Goal: Information Seeking & Learning: Compare options

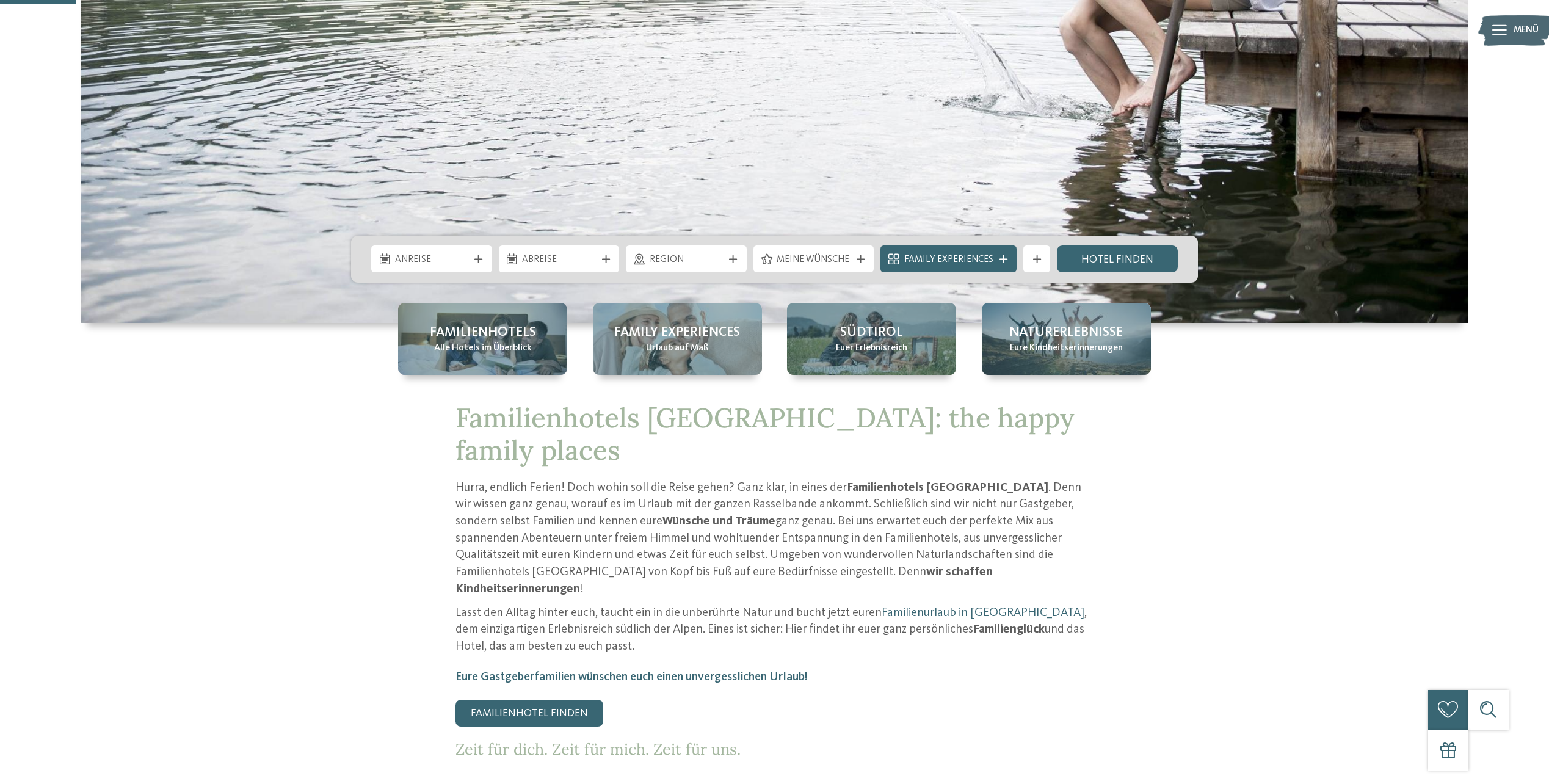
scroll to position [183, 0]
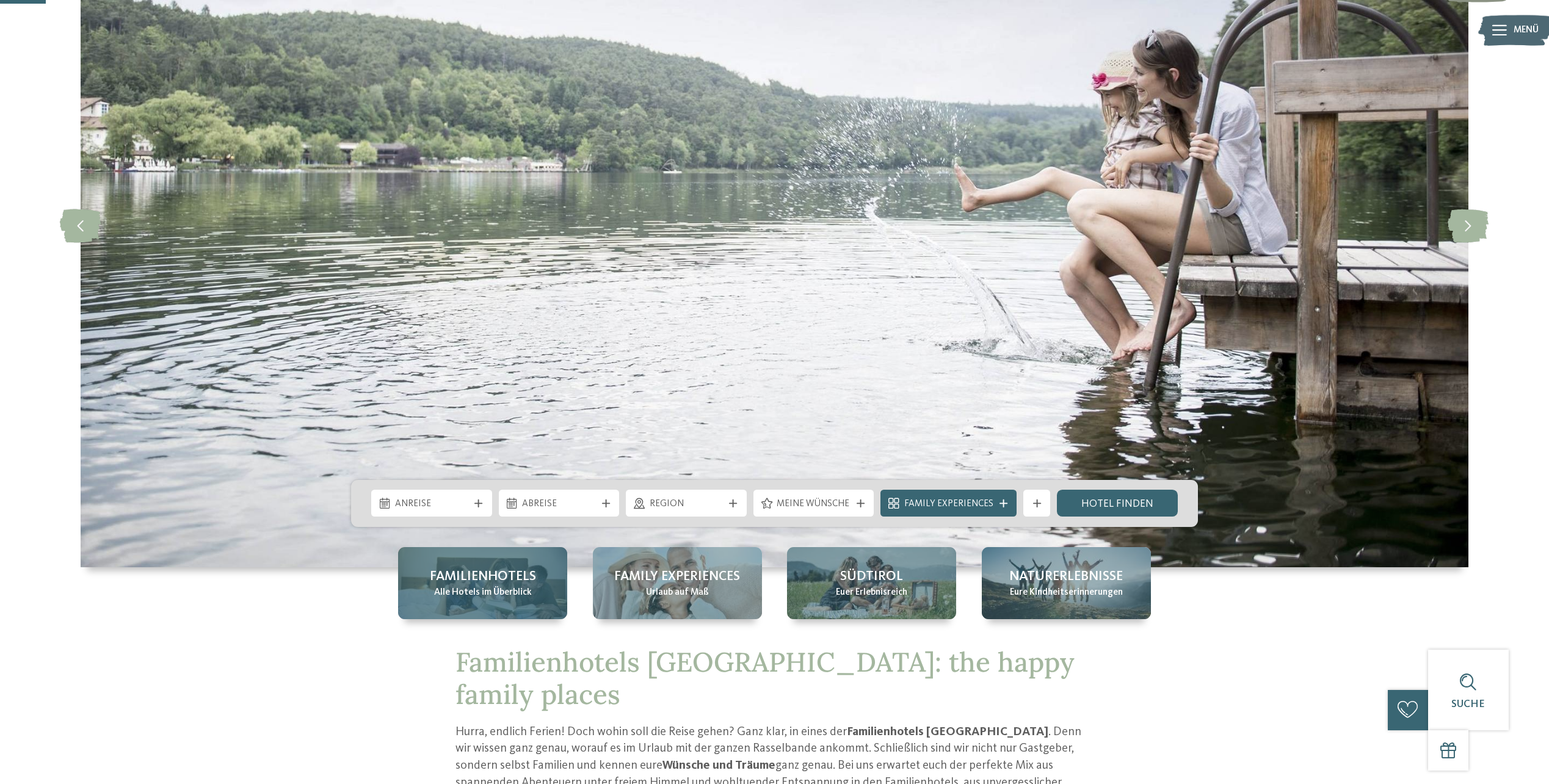
click at [477, 586] on span "Alle Hotels im Überblick" at bounding box center [483, 593] width 98 height 14
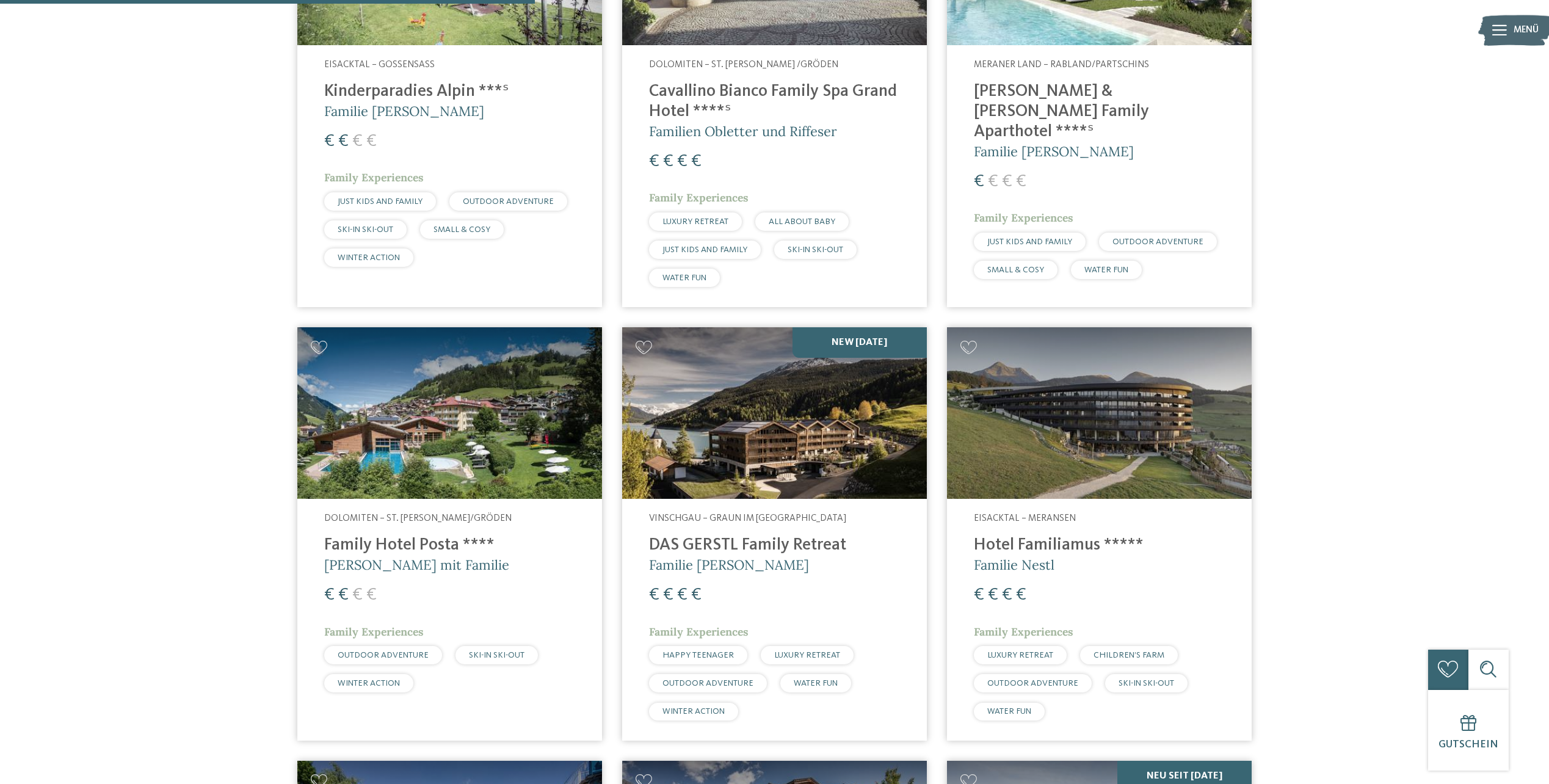
scroll to position [2051, 0]
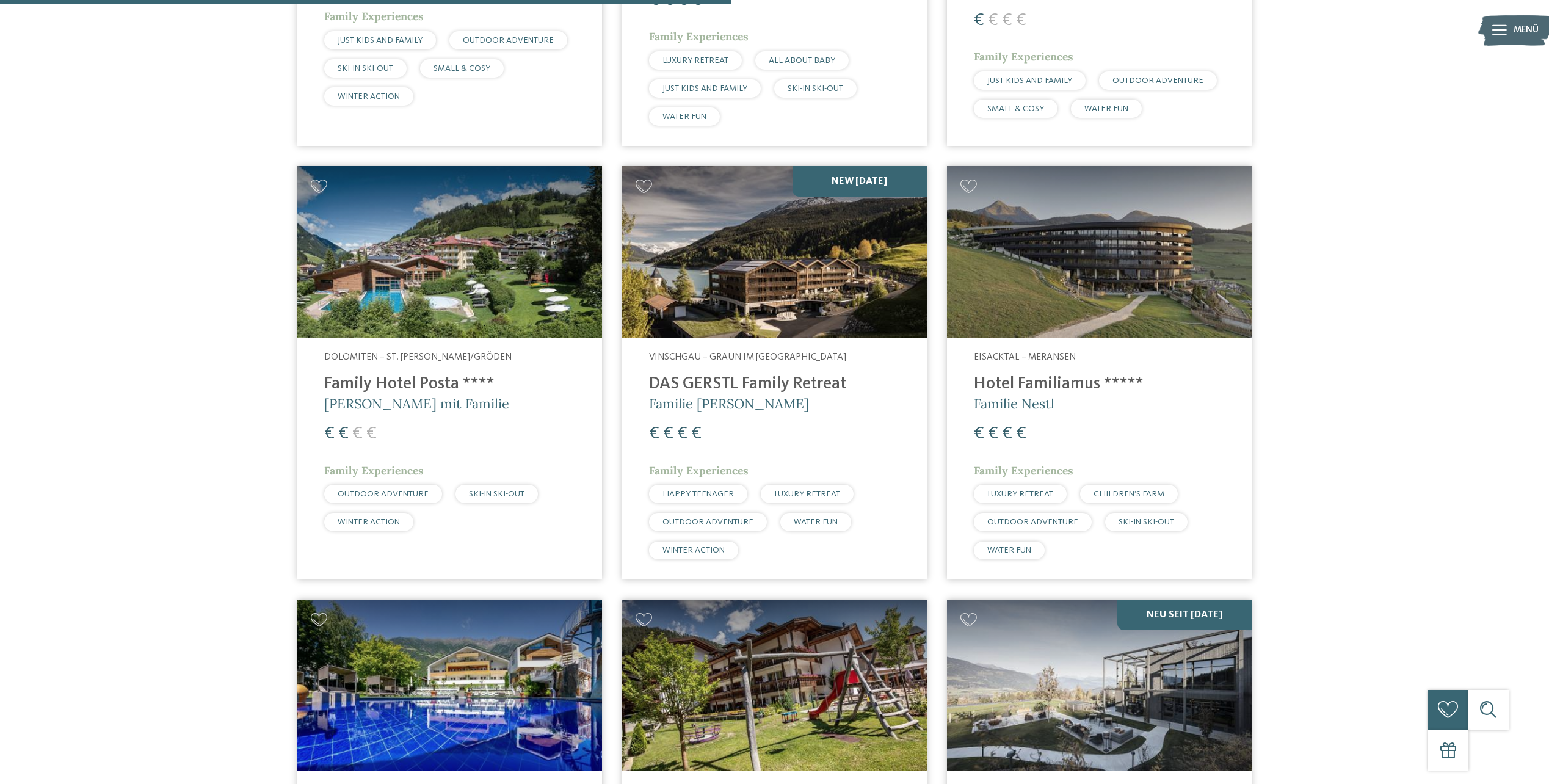
click at [748, 381] on h4 "DAS GERSTL Family Retreat" at bounding box center [774, 384] width 251 height 20
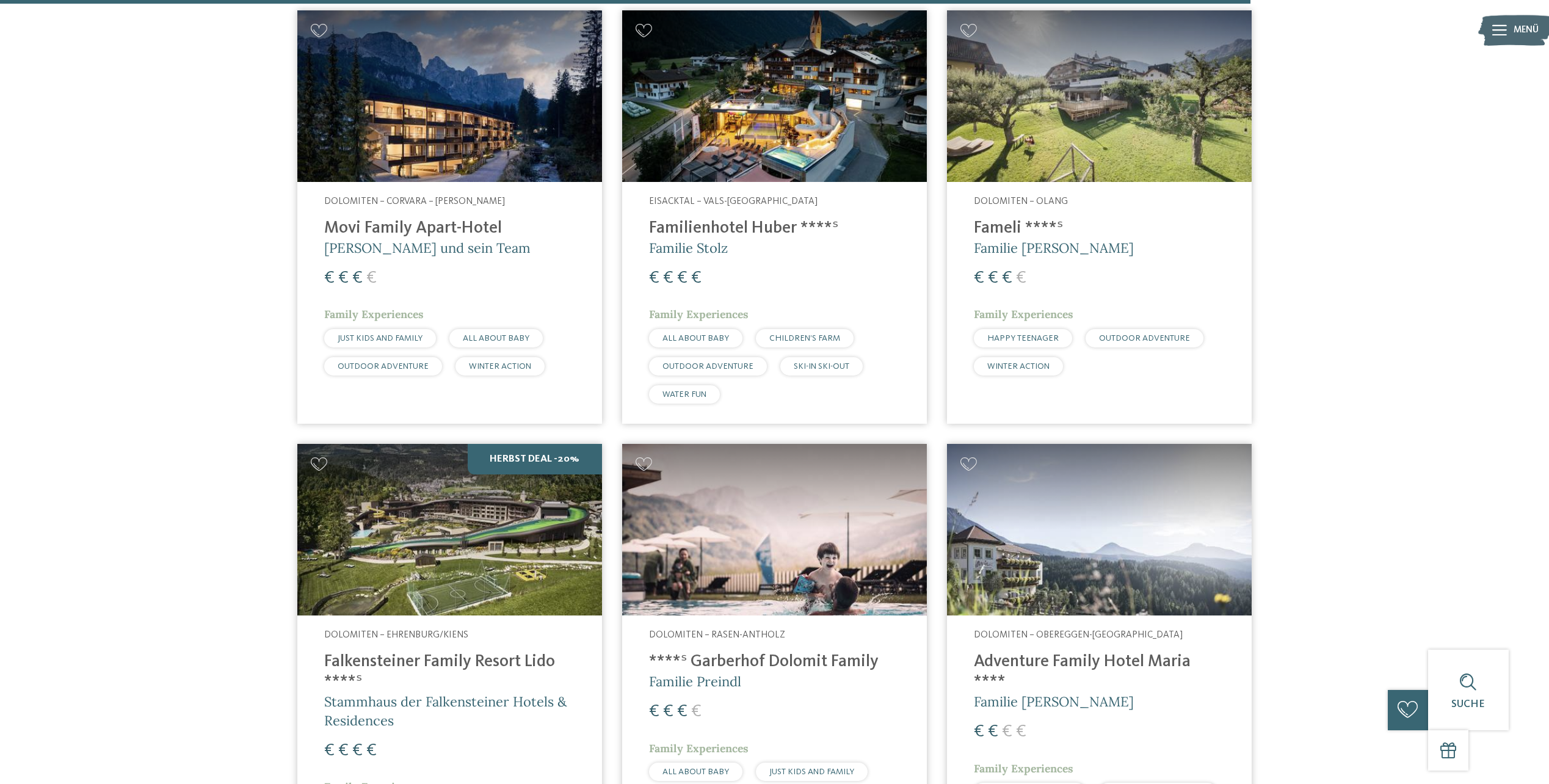
scroll to position [3574, 0]
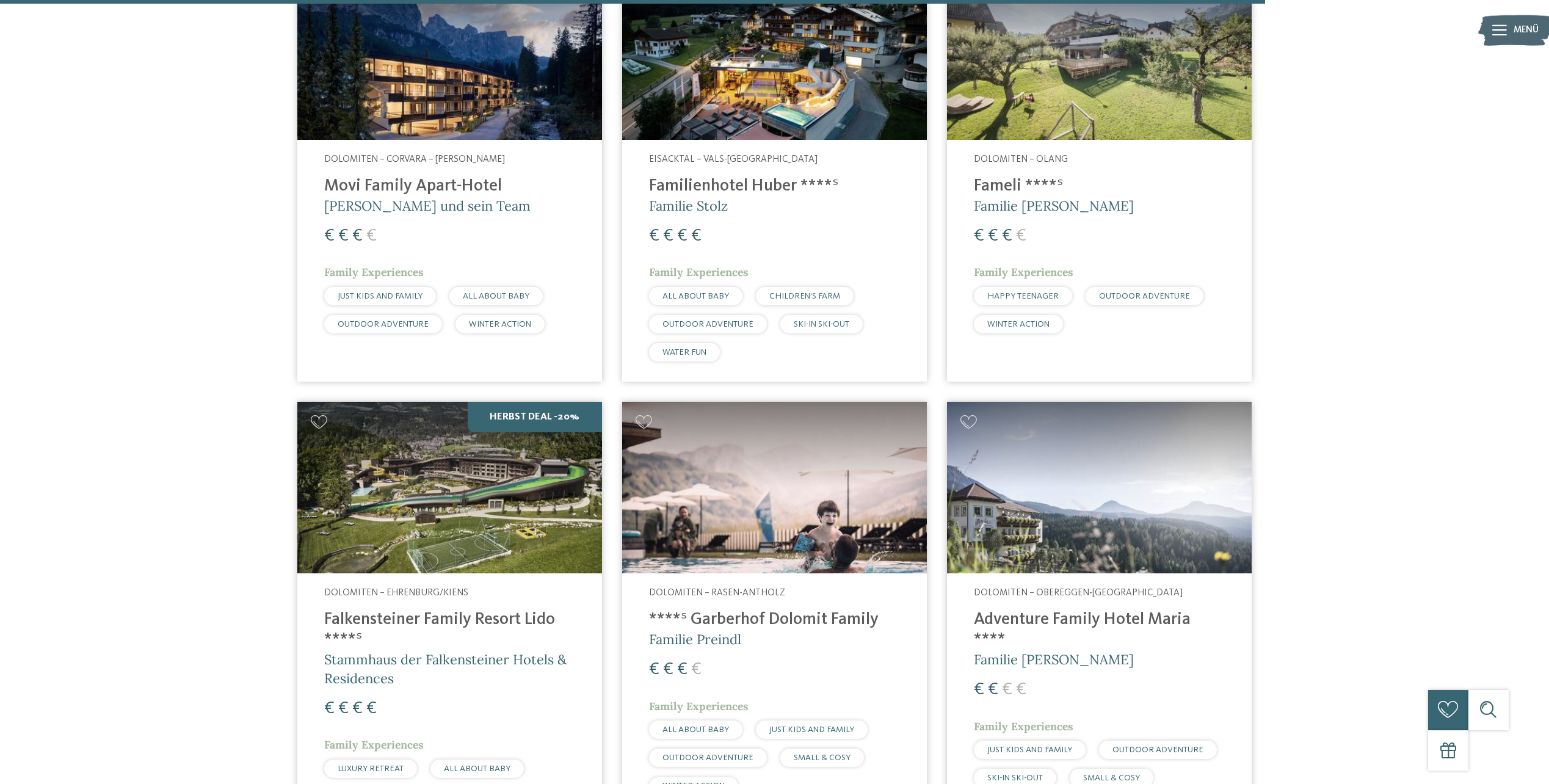
click at [430, 610] on h4 "Falkensteiner Family Resort Lido ****ˢ" at bounding box center [450, 629] width 251 height 40
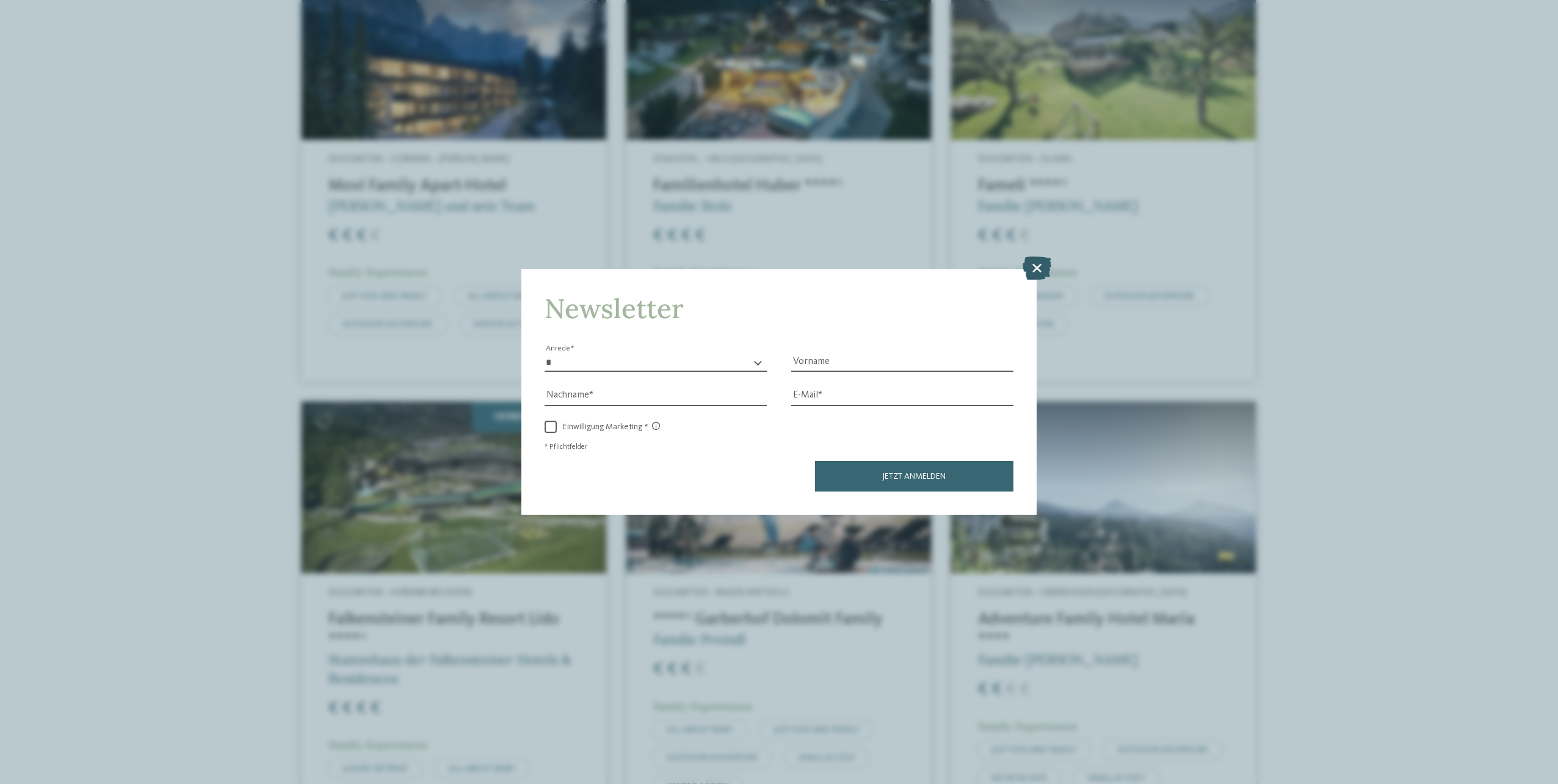
click at [1033, 268] on icon at bounding box center [1037, 268] width 29 height 23
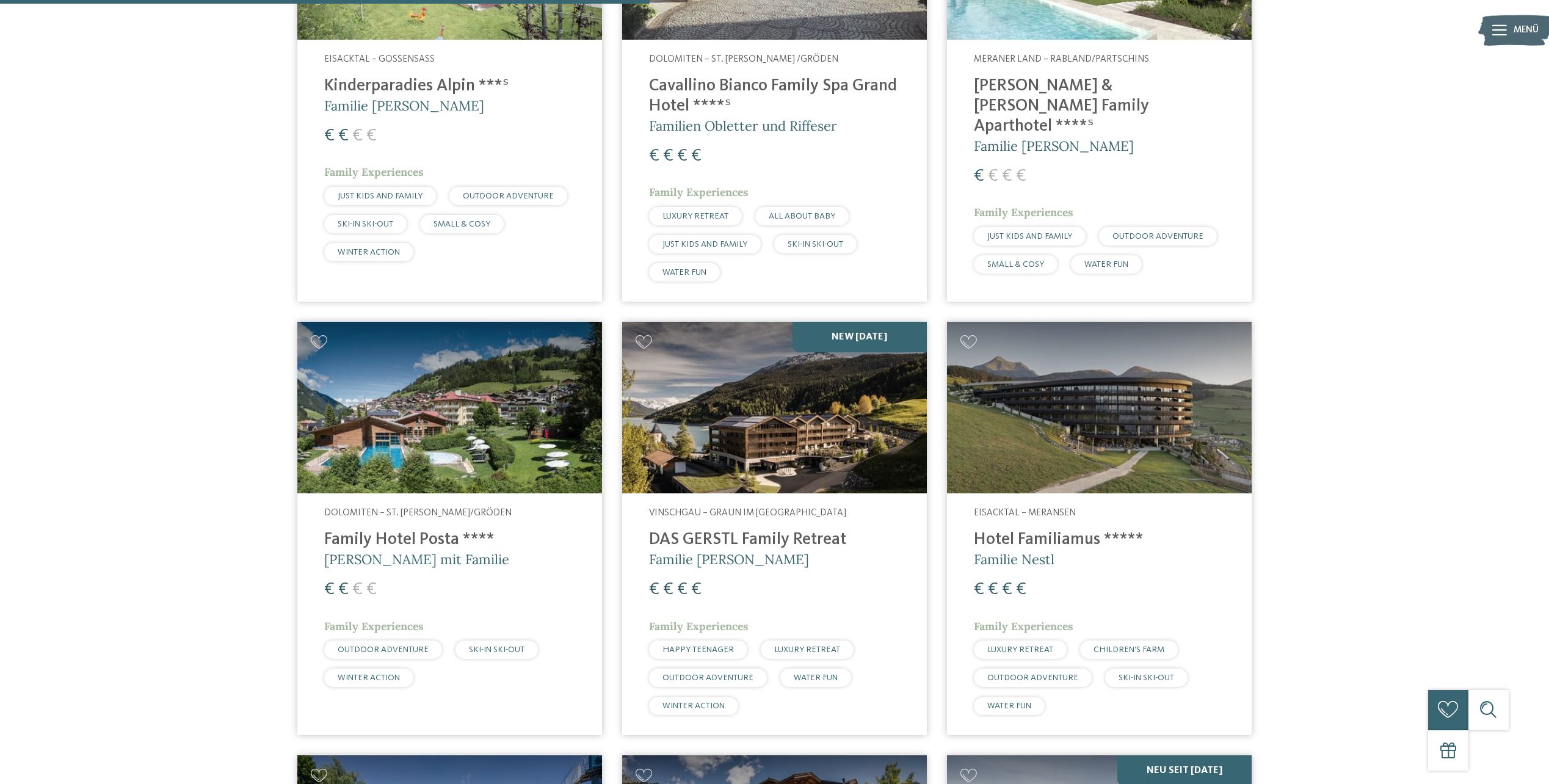
scroll to position [1804, 0]
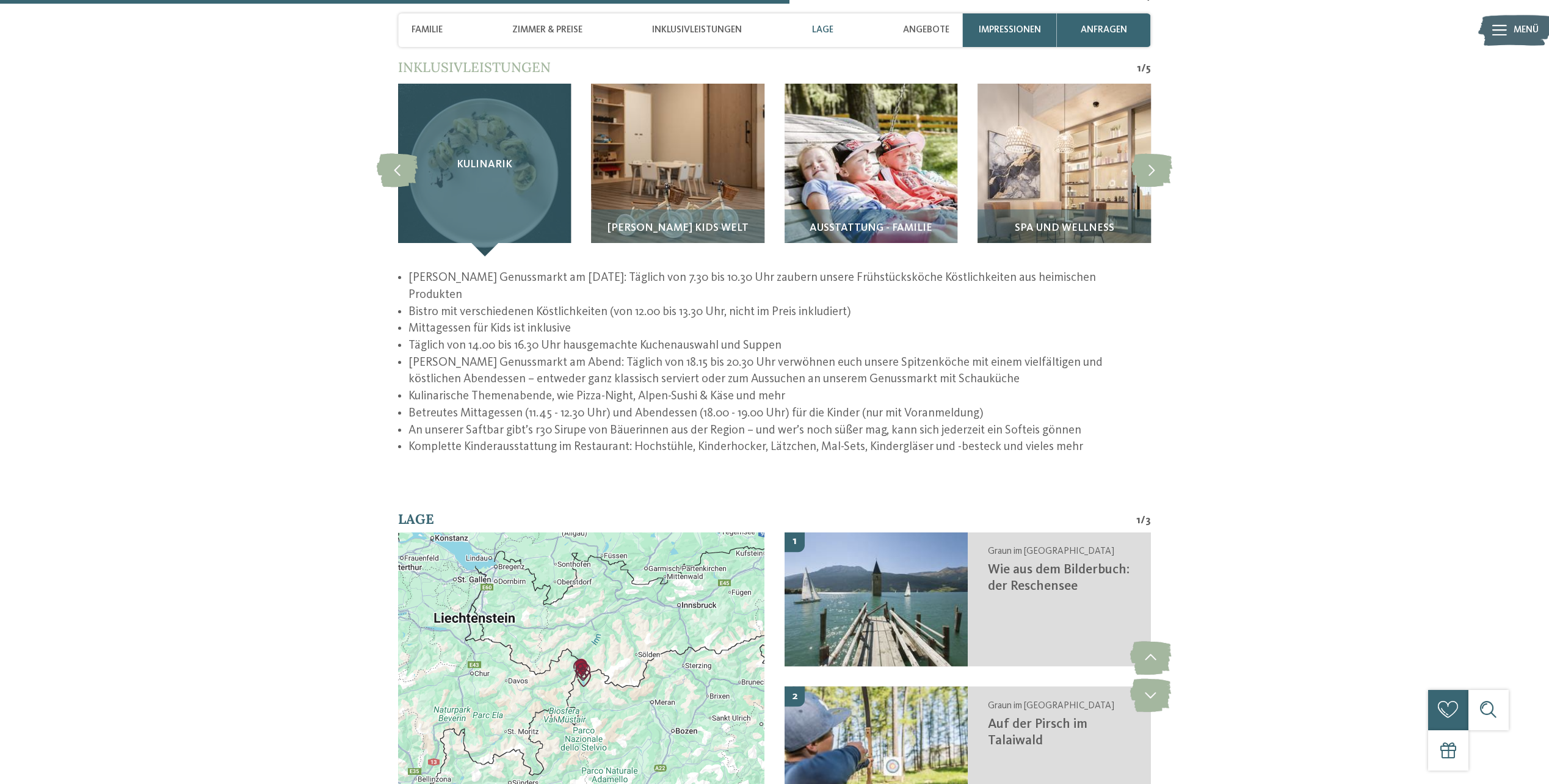
scroll to position [2182, 0]
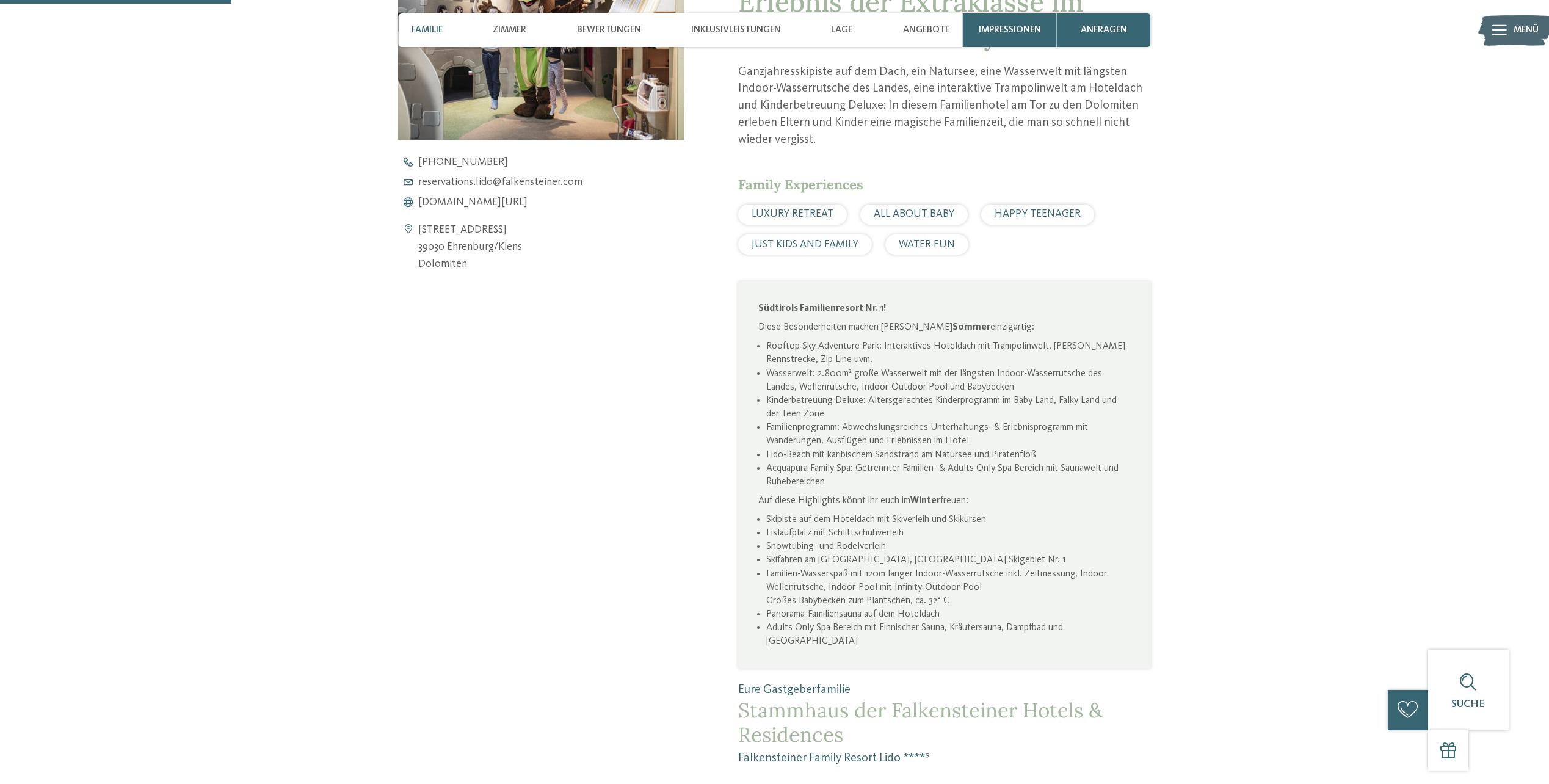
scroll to position [671, 0]
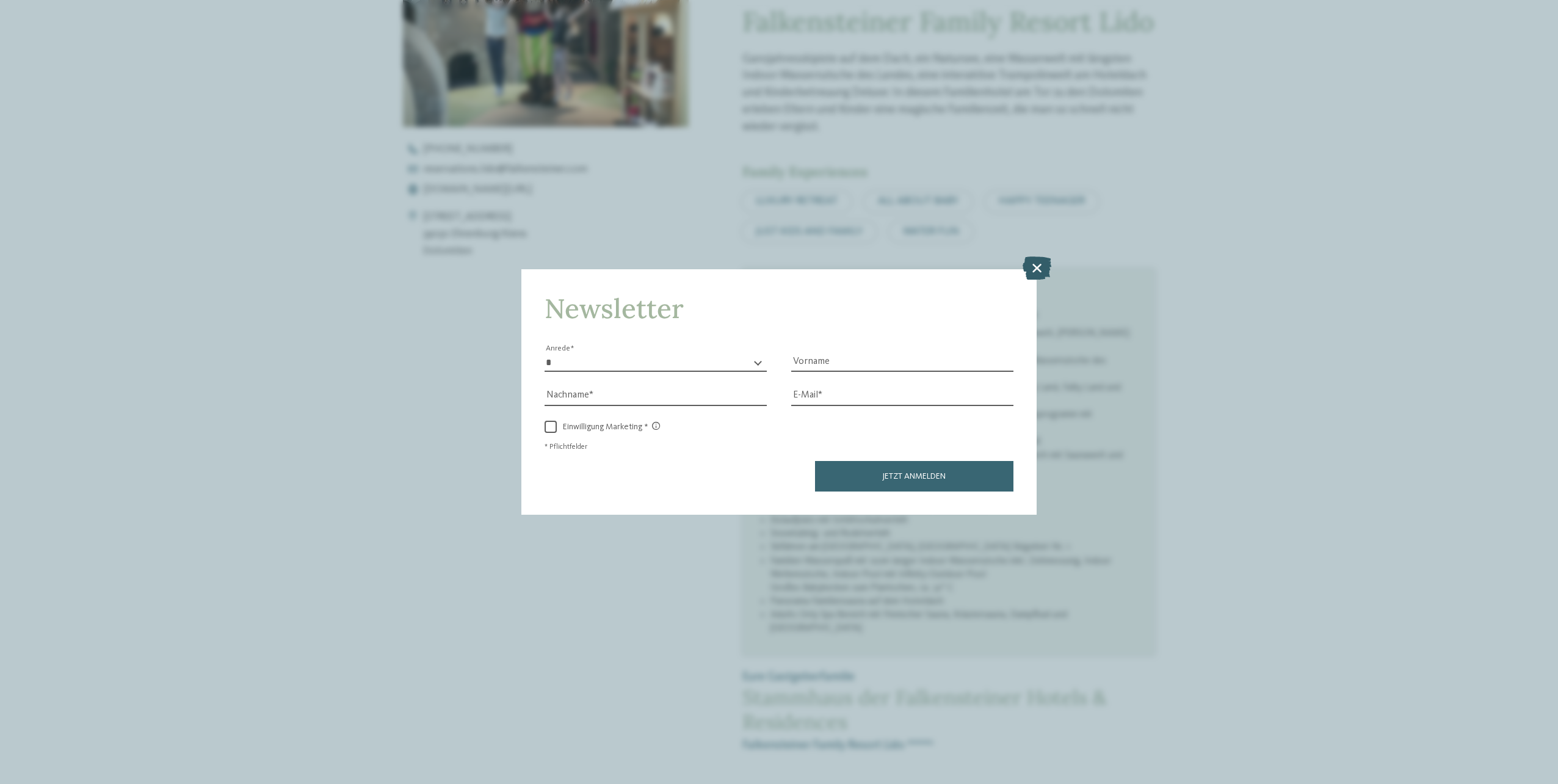
click at [1042, 265] on icon at bounding box center [1037, 268] width 29 height 23
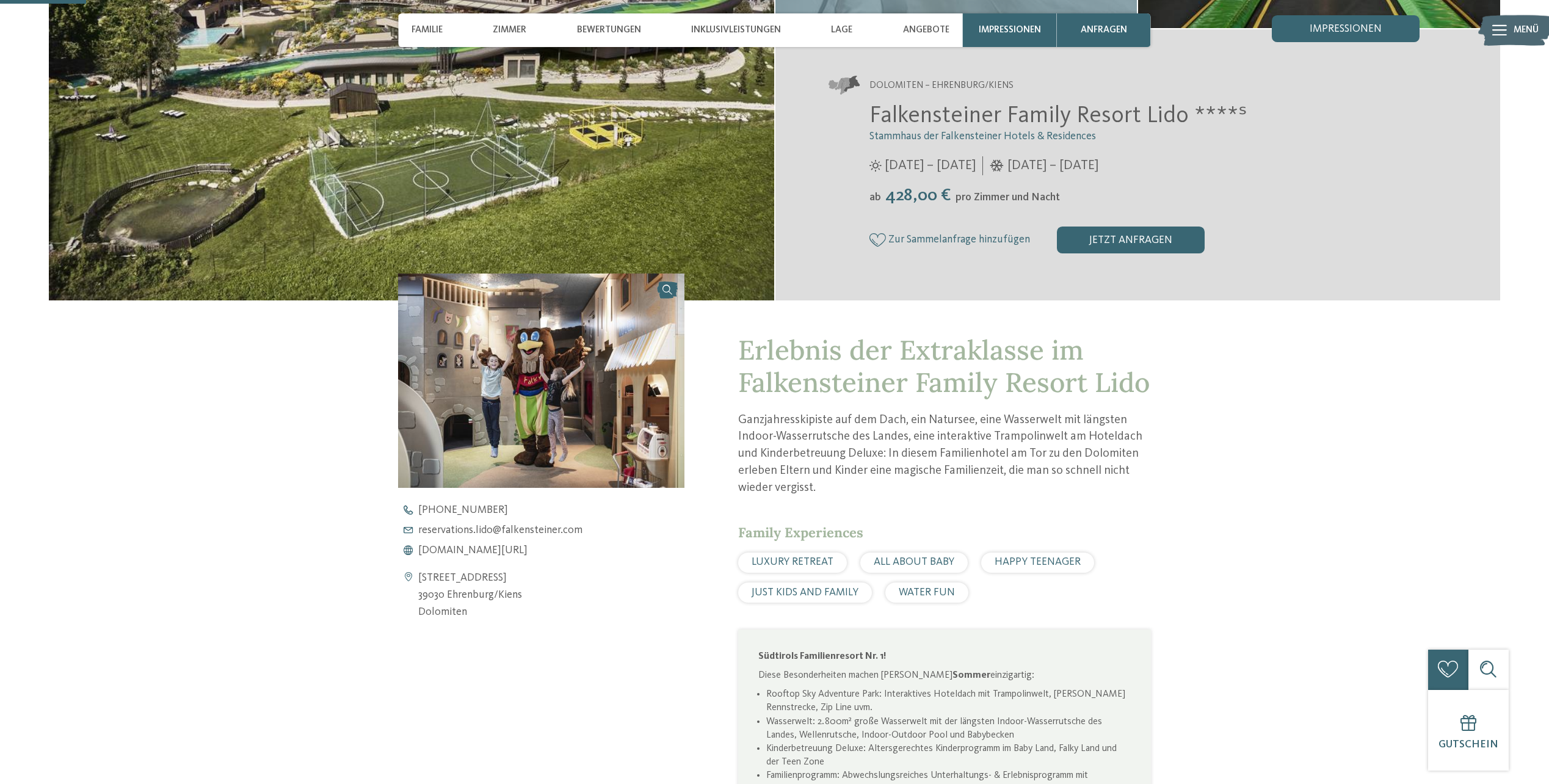
scroll to position [244, 0]
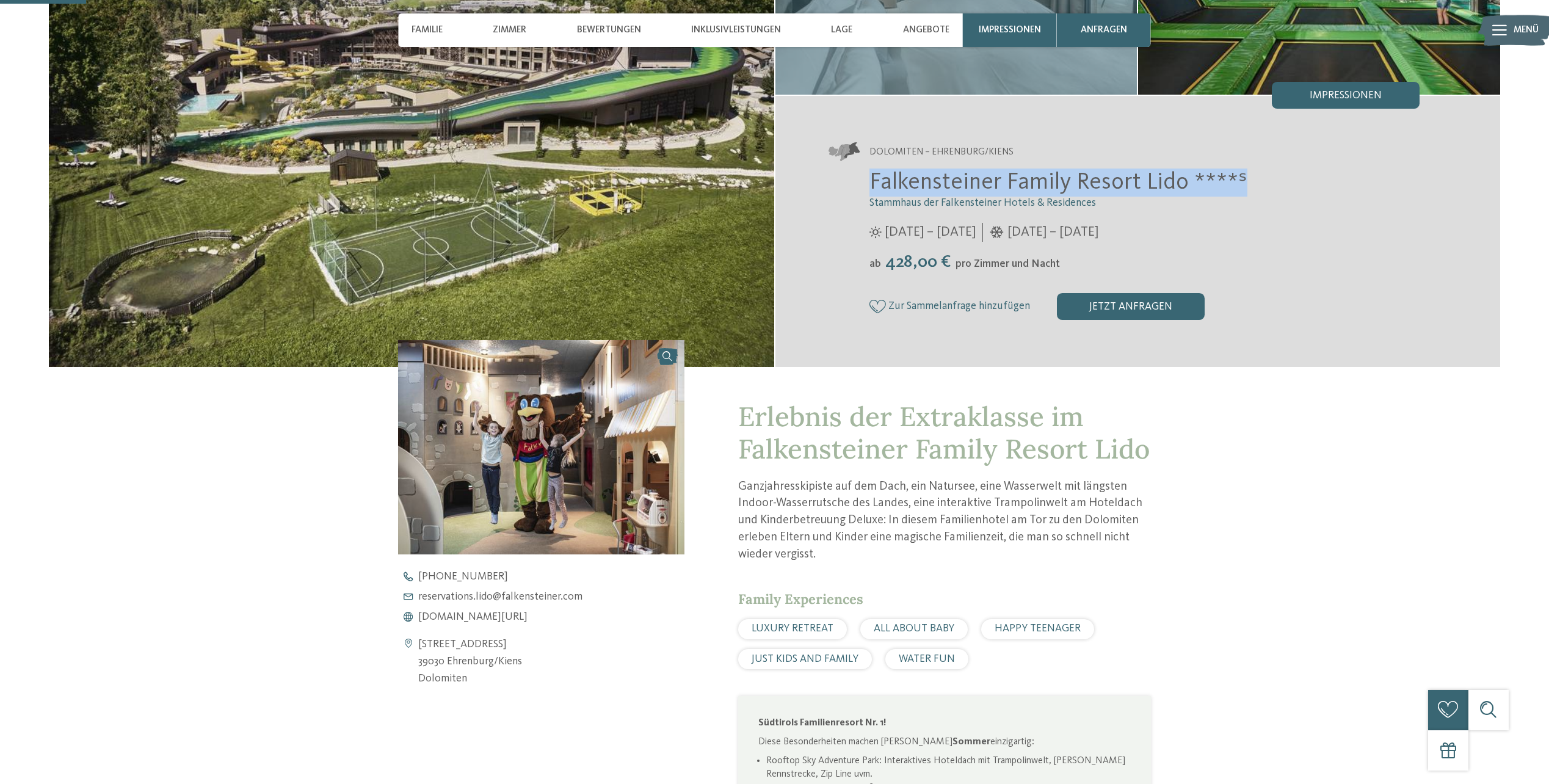
drag, startPoint x: 869, startPoint y: 181, endPoint x: 1237, endPoint y: 183, distance: 368.0
click at [1237, 183] on span "Falkensteiner Family Resort Lido ****ˢ" at bounding box center [1058, 183] width 378 height 23
drag, startPoint x: 1237, startPoint y: 183, endPoint x: 1191, endPoint y: 183, distance: 46.0
copy span "Falkensteiner Family Resort Lido ****ˢ"
